Goal: Check status

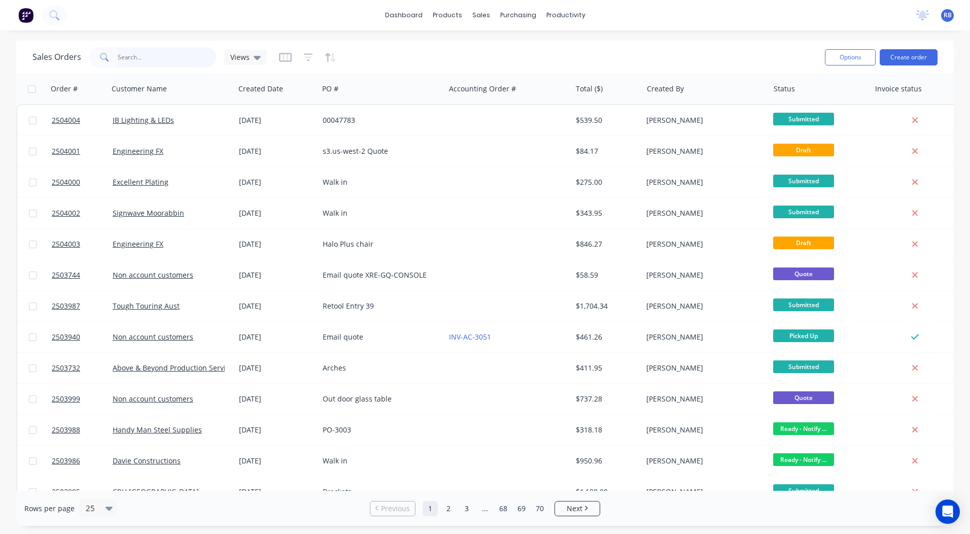
click at [169, 59] on input "text" at bounding box center [167, 57] width 99 height 20
type input "3973"
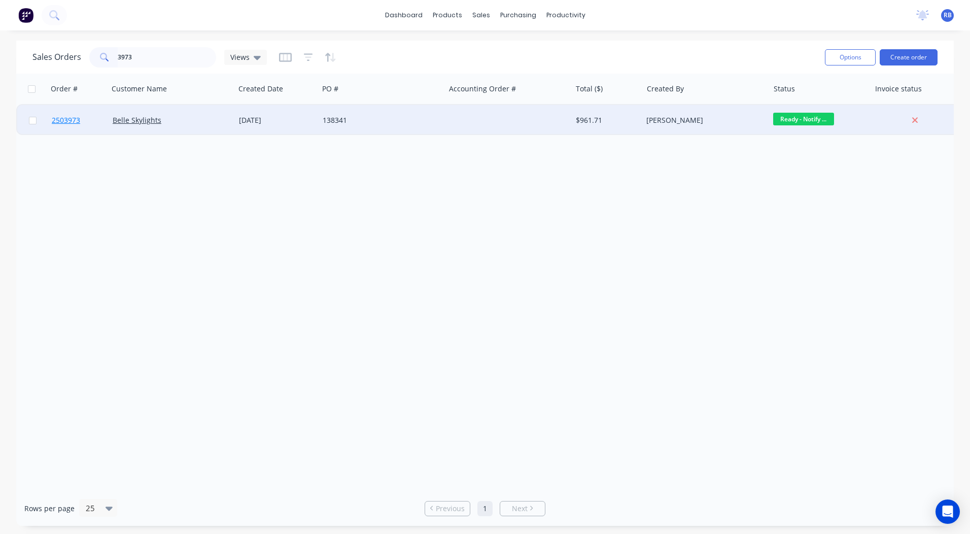
click at [64, 120] on span "2503973" at bounding box center [66, 120] width 28 height 10
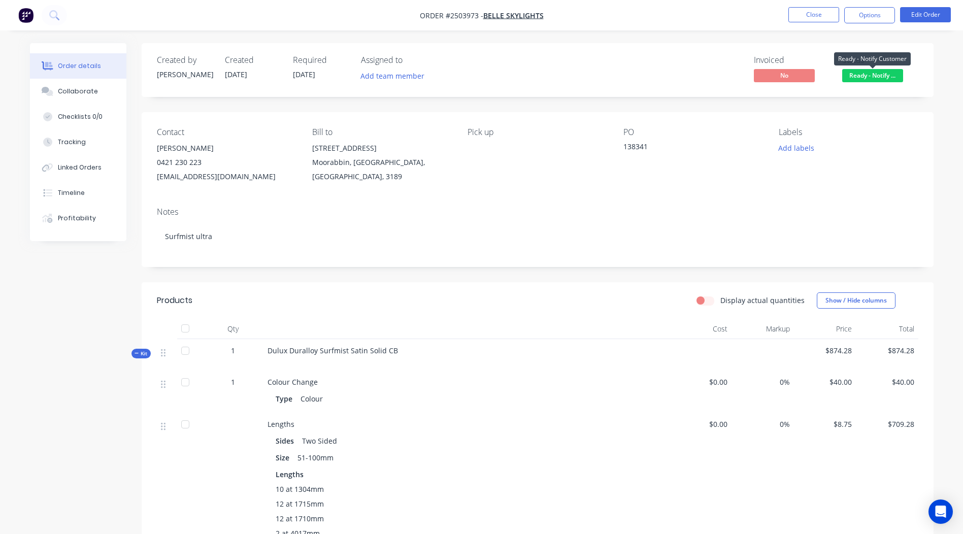
click at [858, 77] on span "Ready - Notify ..." at bounding box center [872, 75] width 61 height 13
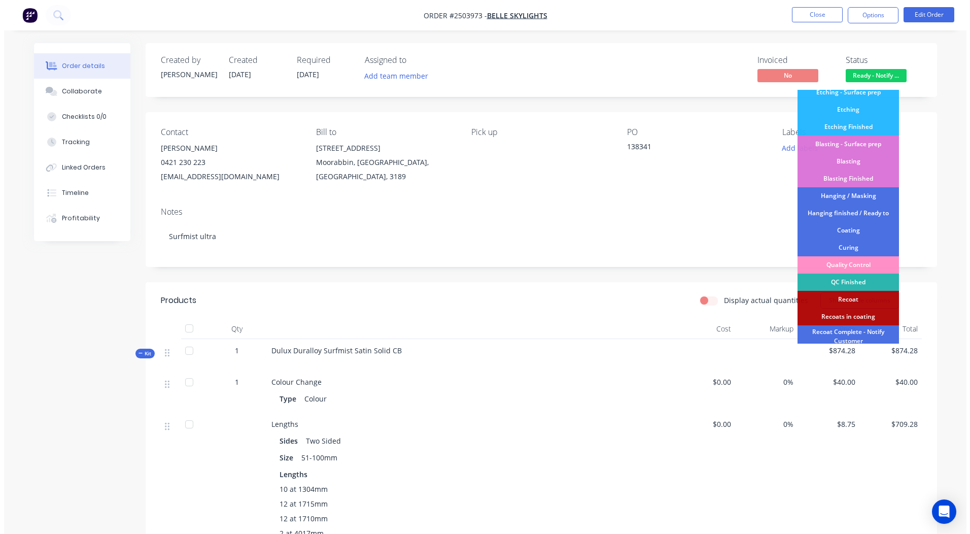
scroll to position [217, 0]
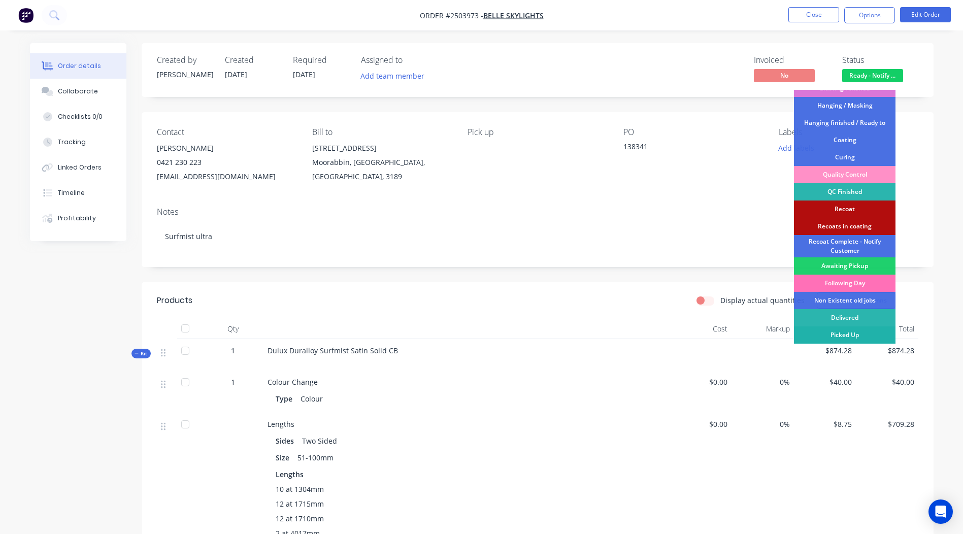
click at [844, 331] on div "Picked Up" at bounding box center [844, 334] width 101 height 17
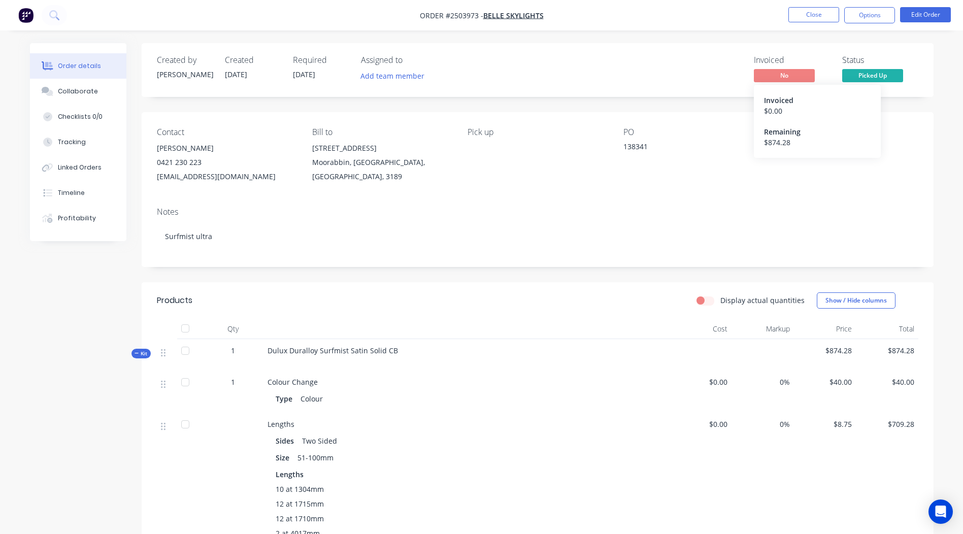
click at [767, 79] on span "No" at bounding box center [783, 75] width 61 height 13
click at [858, 22] on button "Options" at bounding box center [869, 15] width 51 height 16
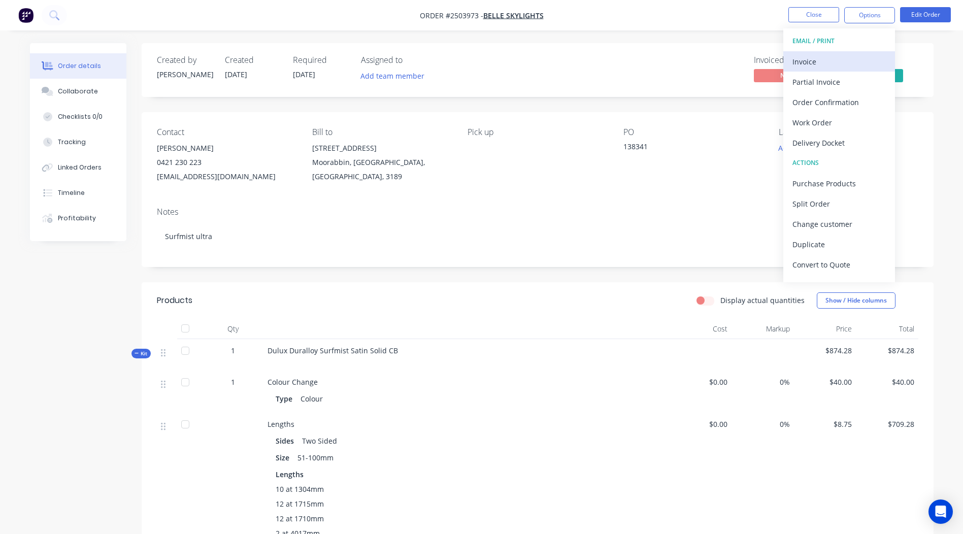
click at [832, 62] on div "Invoice" at bounding box center [838, 61] width 93 height 15
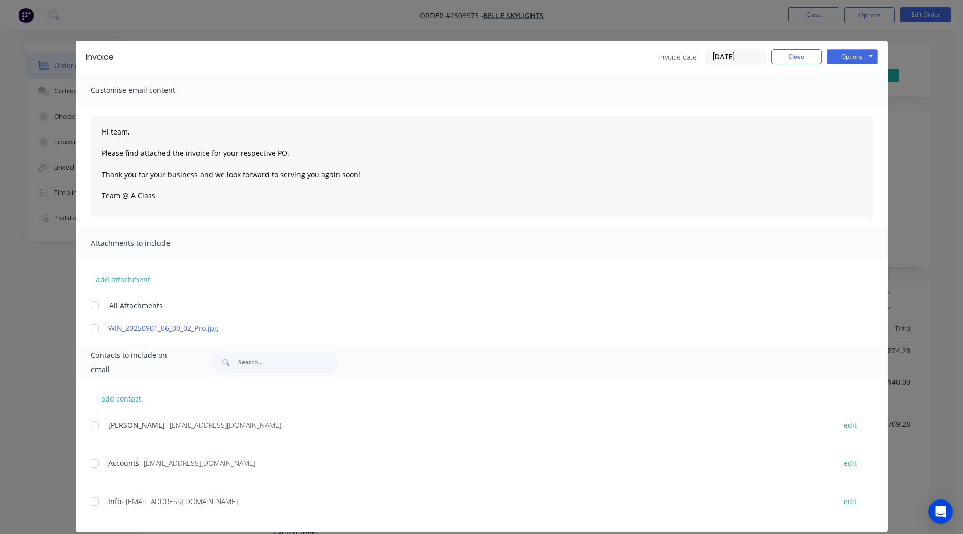
click at [88, 328] on div at bounding box center [95, 328] width 20 height 20
click at [89, 463] on div at bounding box center [95, 463] width 20 height 20
click at [838, 55] on button "Options" at bounding box center [852, 56] width 51 height 15
click at [848, 106] on button "Email" at bounding box center [859, 108] width 65 height 17
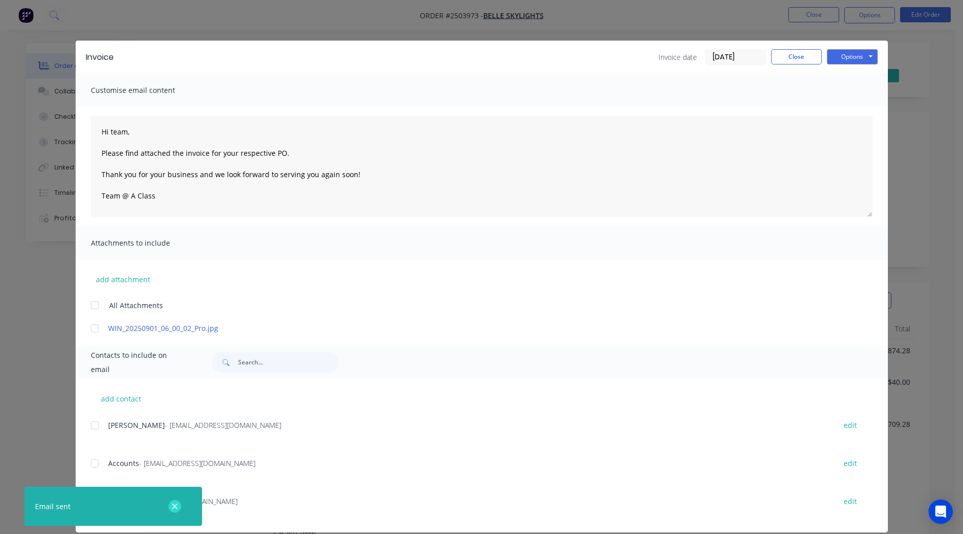
click at [173, 505] on icon "button" at bounding box center [174, 506] width 7 height 9
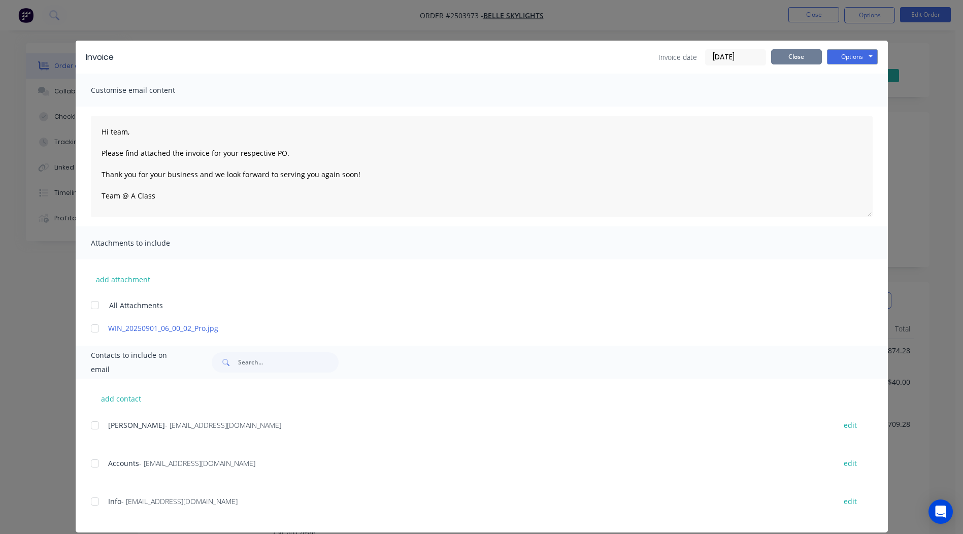
click at [805, 56] on button "Close" at bounding box center [796, 56] width 51 height 15
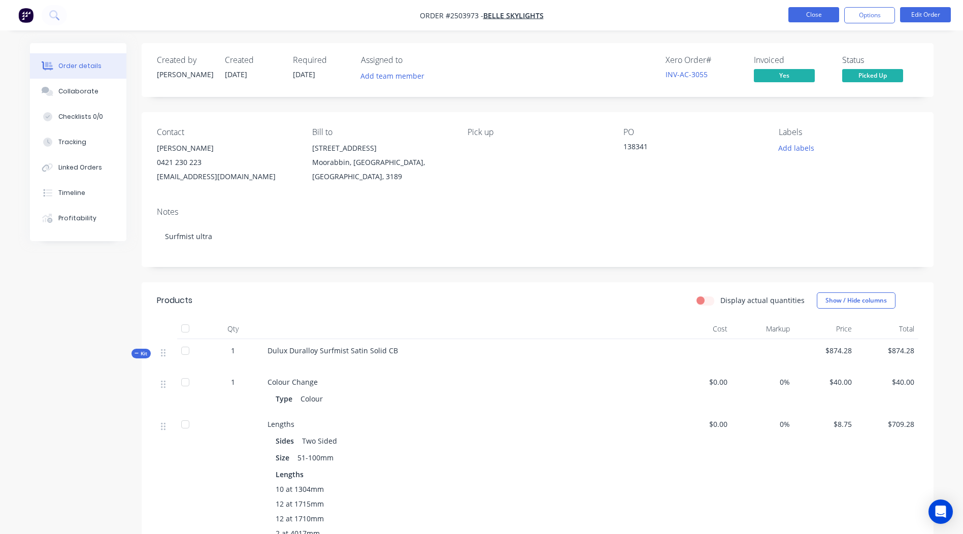
click at [814, 18] on button "Close" at bounding box center [813, 14] width 51 height 15
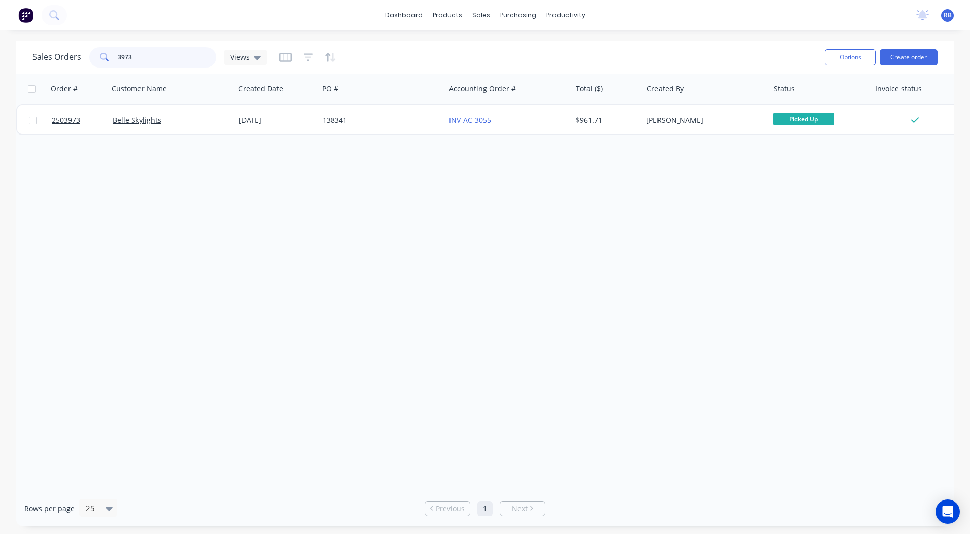
click at [150, 57] on input "3973" at bounding box center [167, 57] width 99 height 20
